Goal: Navigation & Orientation: Find specific page/section

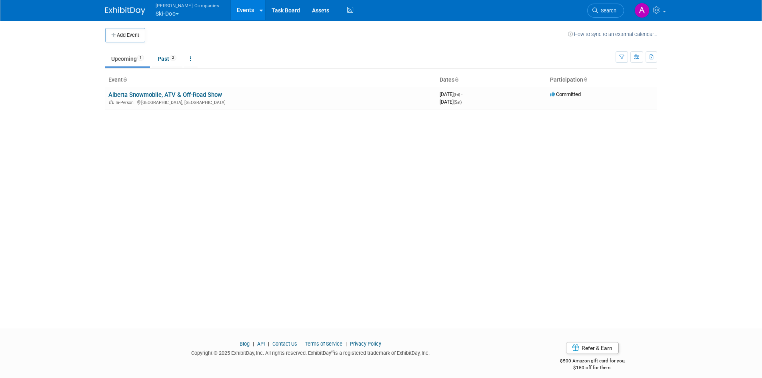
click at [175, 15] on button "[PERSON_NAME] Companies Ski-Doo" at bounding box center [192, 10] width 75 height 21
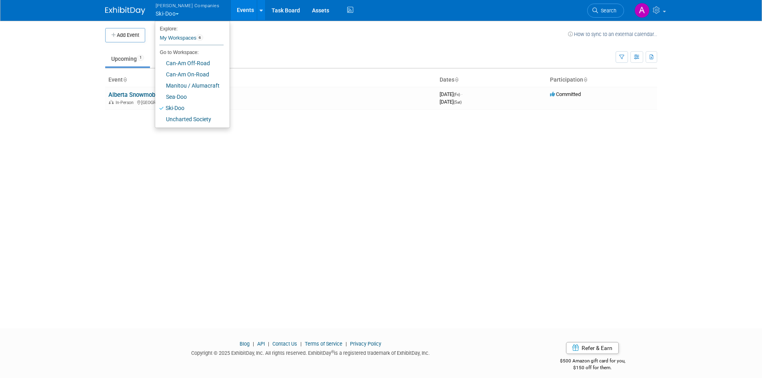
click at [180, 15] on button "[PERSON_NAME] Companies Ski-Doo" at bounding box center [192, 10] width 75 height 21
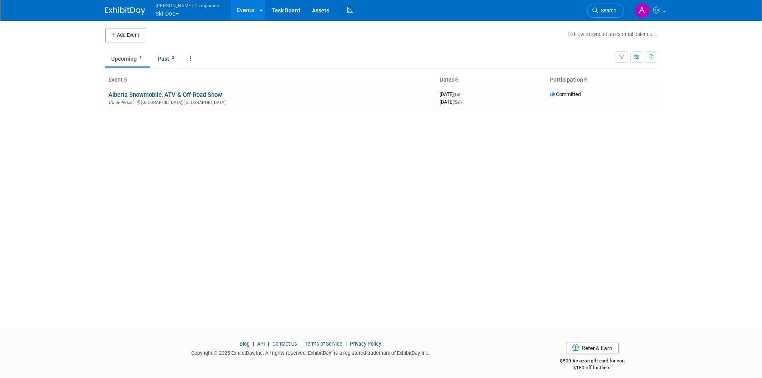
click at [178, 12] on button "[PERSON_NAME] Companies Ski-Doo" at bounding box center [192, 10] width 75 height 21
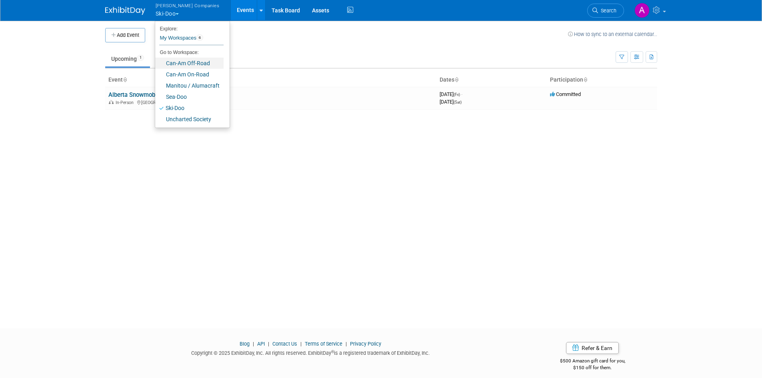
click at [178, 63] on link "Can-Am Off-Road" at bounding box center [189, 63] width 68 height 11
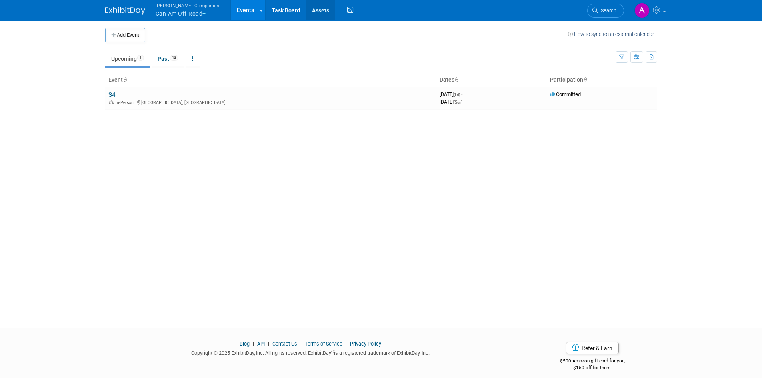
click at [309, 10] on link "Assets" at bounding box center [320, 10] width 29 height 20
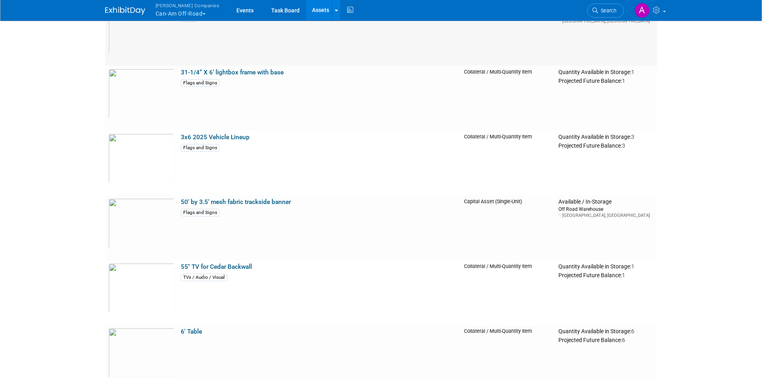
scroll to position [680, 0]
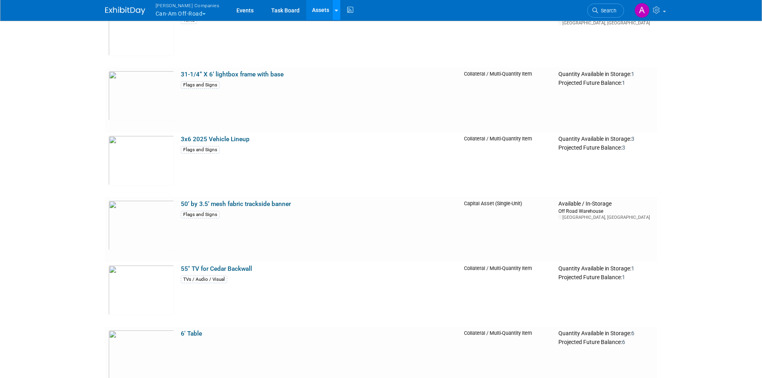
click at [335, 11] on icon at bounding box center [336, 10] width 3 height 5
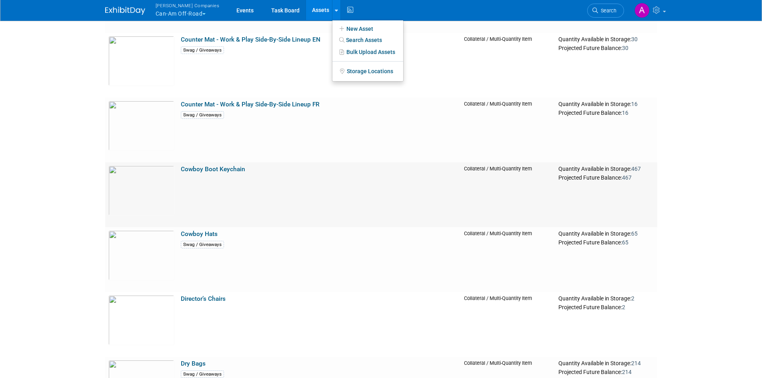
scroll to position [5442, 0]
